Goal: Find contact information: Find contact information

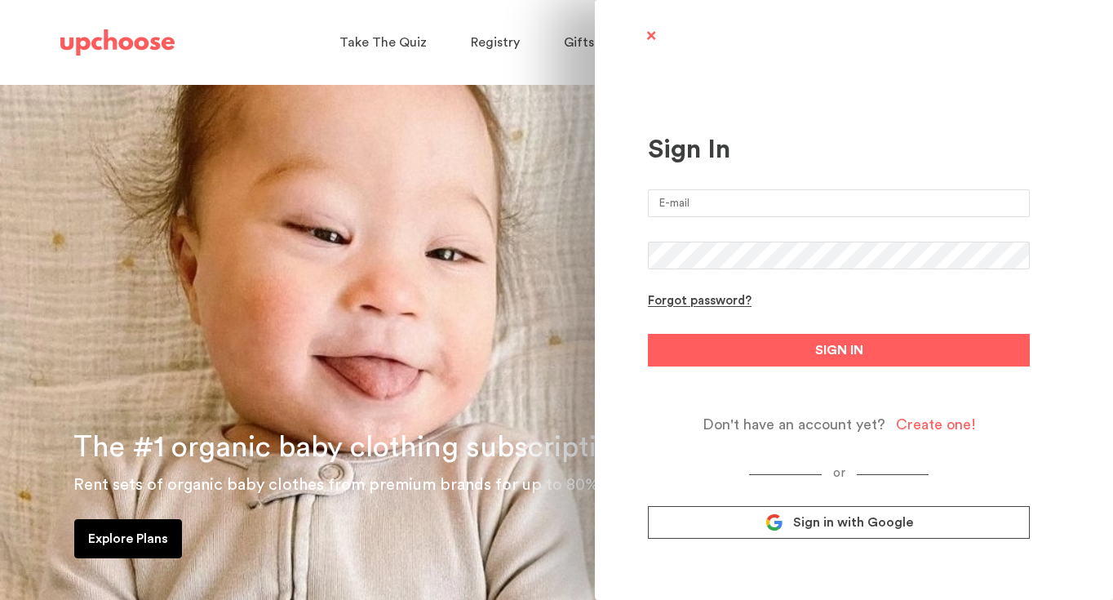
type input "courtneyvandevorde@gmail.com"
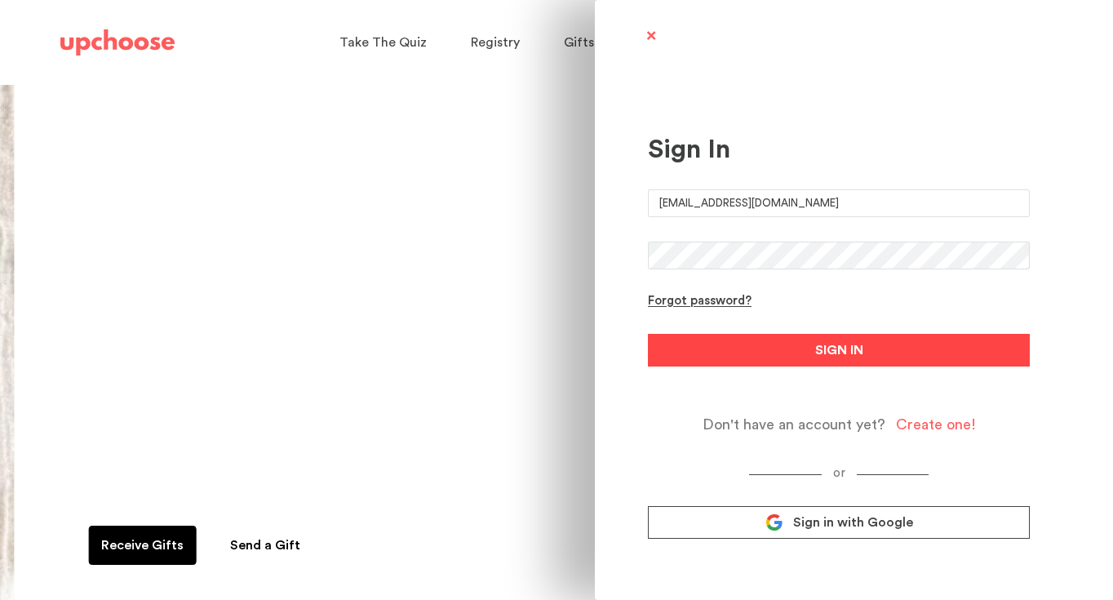
click at [784, 348] on button "SIGN IN" at bounding box center [839, 350] width 382 height 33
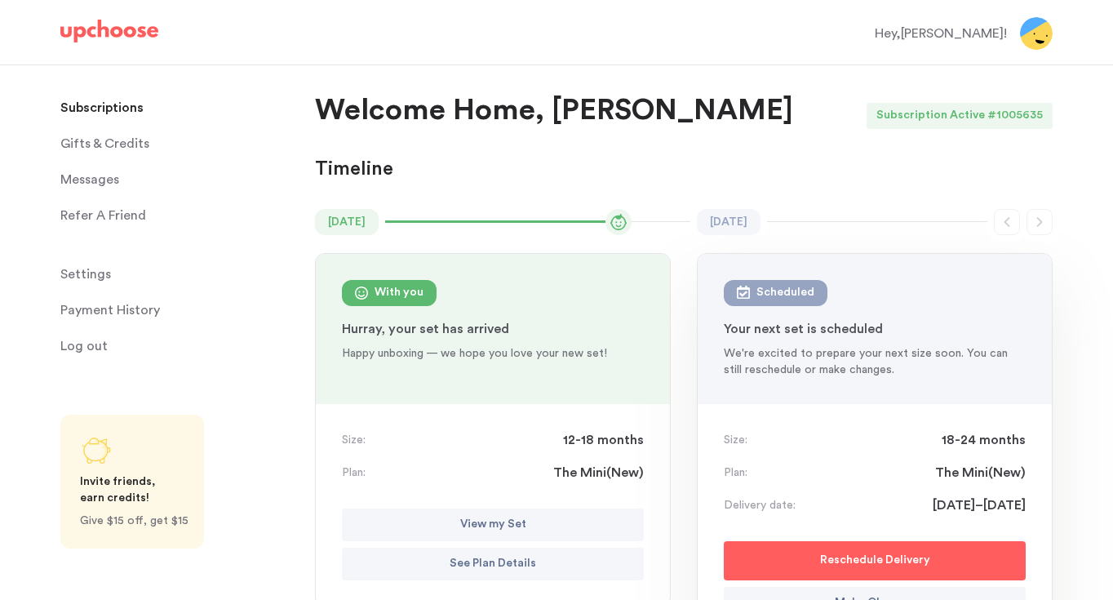
click at [88, 187] on span "Messages" at bounding box center [89, 179] width 59 height 33
click at [96, 171] on span "Messages" at bounding box center [89, 179] width 59 height 33
click at [100, 177] on span "Messages" at bounding box center [89, 179] width 59 height 33
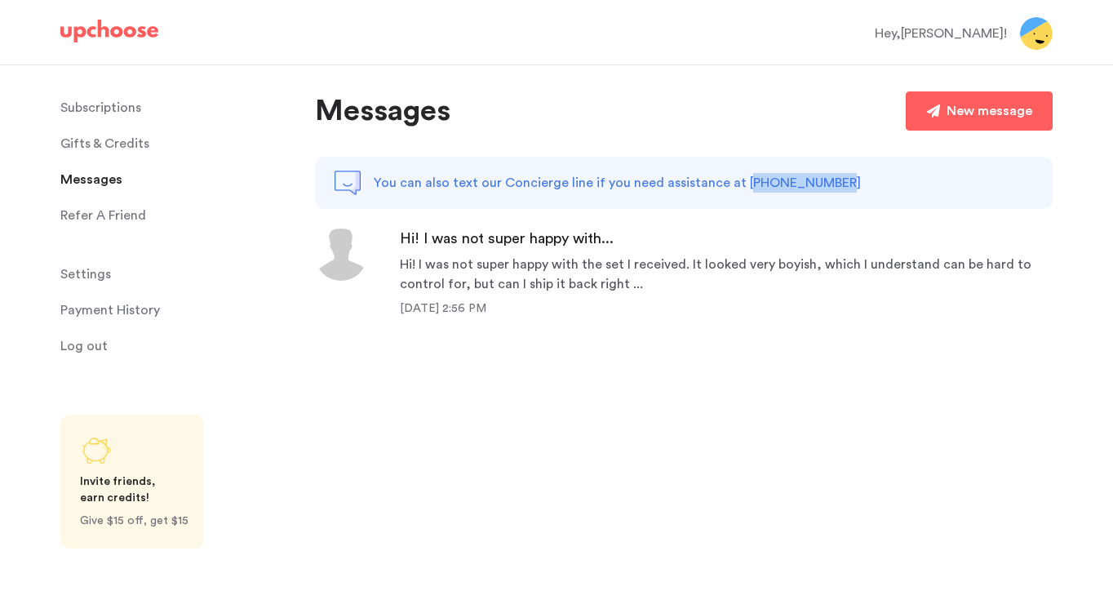
drag, startPoint x: 829, startPoint y: 180, endPoint x: 742, endPoint y: 180, distance: 87.3
click at [742, 180] on div "You can also text our Concierge line if you need assistance at +415 650 4553" at bounding box center [684, 183] width 738 height 52
copy p "415 650 4553"
